Goal: Navigation & Orientation: Go to known website

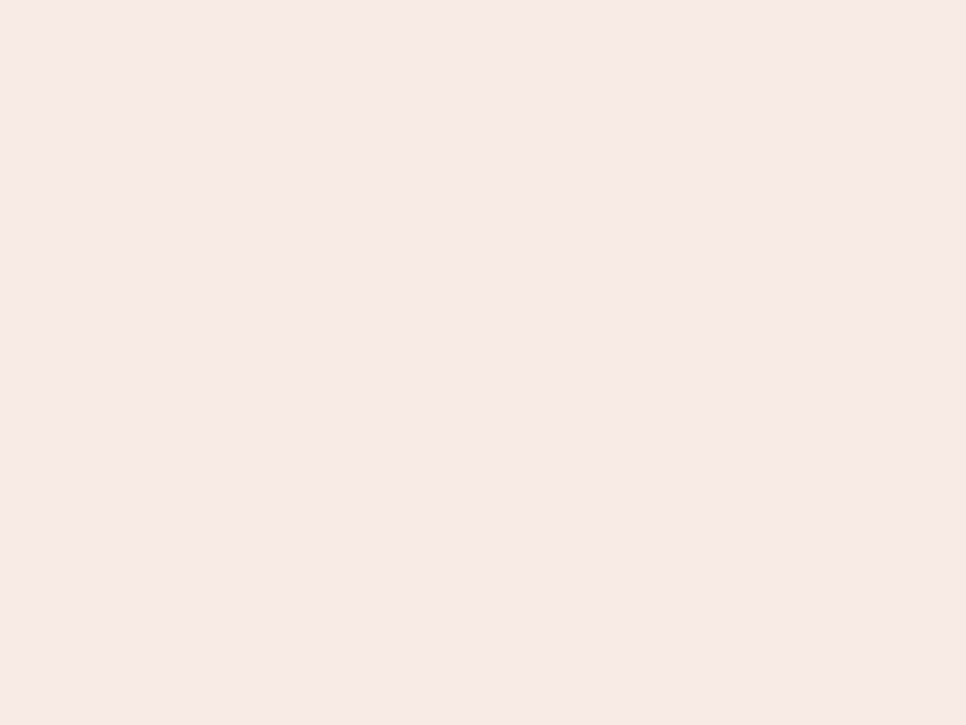
click at [483, 362] on nb-app "Almost there Thank you for registering for Newbook. Your account is under revie…" at bounding box center [483, 362] width 966 height 725
click at [483, 0] on nb-app "Almost there Thank you for registering for Newbook. Your account is under revie…" at bounding box center [483, 362] width 966 height 725
click at [516, 0] on nb-app "Almost there Thank you for registering for Newbook. Your account is under revie…" at bounding box center [483, 362] width 966 height 725
click at [483, 362] on nb-app "Almost there Thank you for registering for Newbook. Your account is under revie…" at bounding box center [483, 362] width 966 height 725
click at [483, 0] on nb-app "Almost there Thank you for registering for Newbook. Your account is under revie…" at bounding box center [483, 362] width 966 height 725
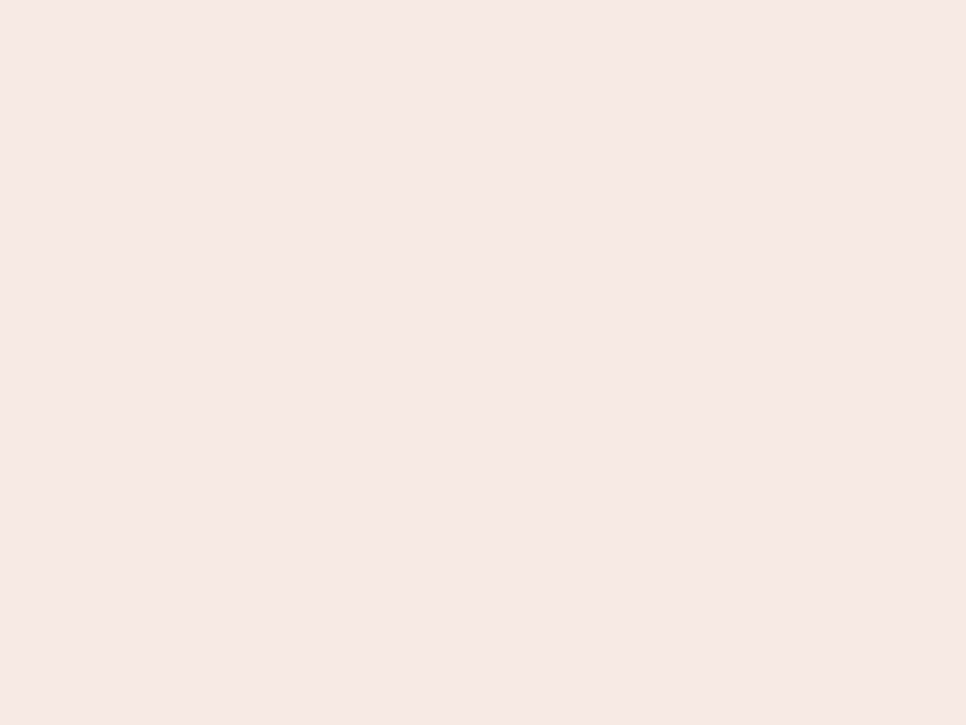
click at [337, 0] on nb-app "Almost there Thank you for registering for Newbook. Your account is under revie…" at bounding box center [483, 362] width 966 height 725
click at [483, 362] on nb-app "Almost there Thank you for registering for Newbook. Your account is under revie…" at bounding box center [483, 362] width 966 height 725
click at [483, 0] on nb-app "Almost there Thank you for registering for Newbook. Your account is under revie…" at bounding box center [483, 362] width 966 height 725
click at [337, 0] on nb-app "Almost there Thank you for registering for Newbook. Your account is under revie…" at bounding box center [483, 362] width 966 height 725
click at [483, 362] on nb-app "Almost there Thank you for registering for Newbook. Your account is under revie…" at bounding box center [483, 362] width 966 height 725
